Goal: Find specific page/section: Find specific page/section

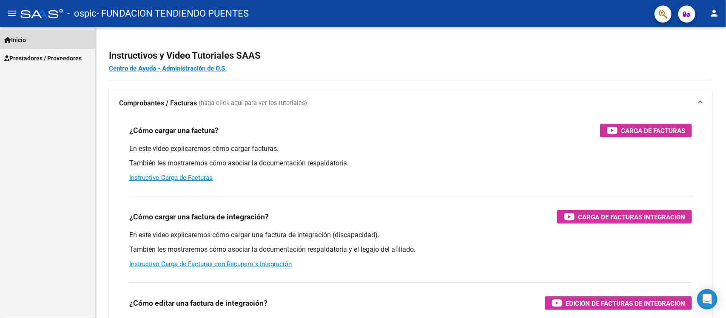
click at [20, 35] on span "Inicio" at bounding box center [15, 39] width 22 height 9
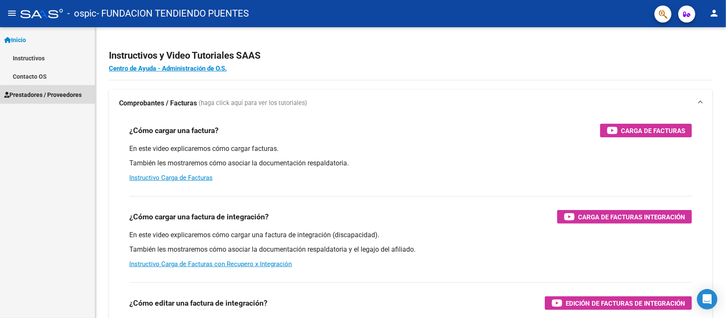
click at [43, 97] on span "Prestadores / Proveedores" at bounding box center [42, 94] width 77 height 9
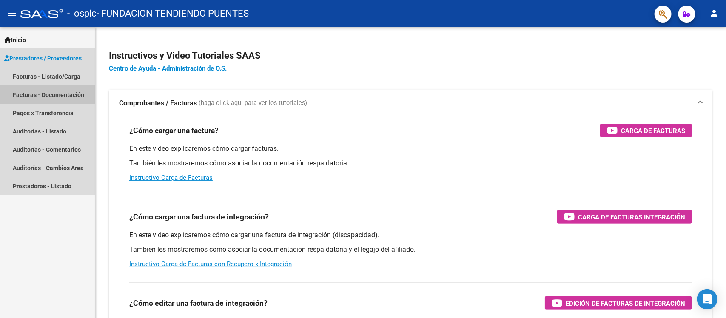
click at [43, 92] on link "Facturas - Documentación" at bounding box center [47, 94] width 95 height 18
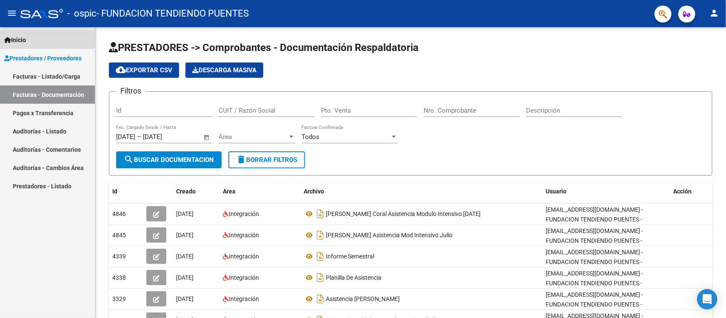
click at [26, 39] on span "Inicio" at bounding box center [15, 39] width 22 height 9
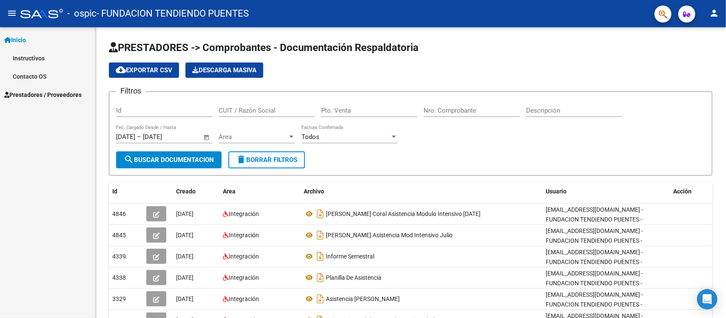
click at [32, 150] on div "Inicio Instructivos Contacto OS Prestadores / Proveedores Facturas - Listado/Ca…" at bounding box center [47, 172] width 95 height 291
